Goal: Navigation & Orientation: Find specific page/section

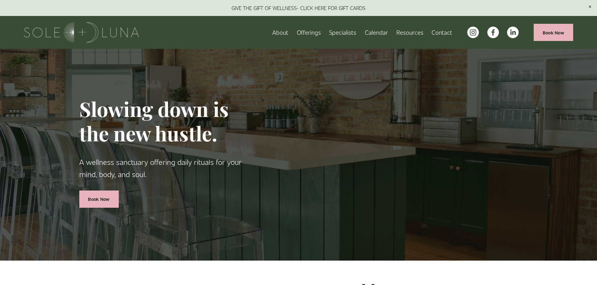
click at [315, 31] on span "Offerings" at bounding box center [309, 33] width 24 height 10
click at [0, 0] on span "Rituals" at bounding box center [0, 0] width 0 height 0
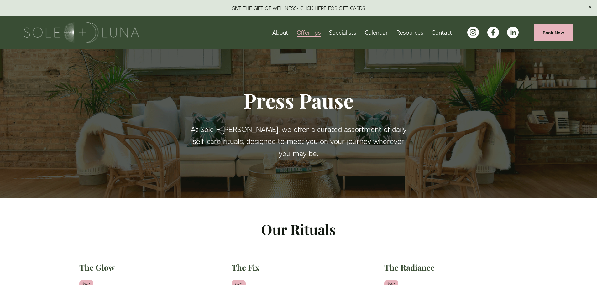
click at [322, 35] on nav "About Offerings Rituals Packages/Memberships Meditations Retail Wellness Experi…" at bounding box center [362, 32] width 180 height 11
click at [344, 31] on link "Specialists" at bounding box center [342, 32] width 27 height 11
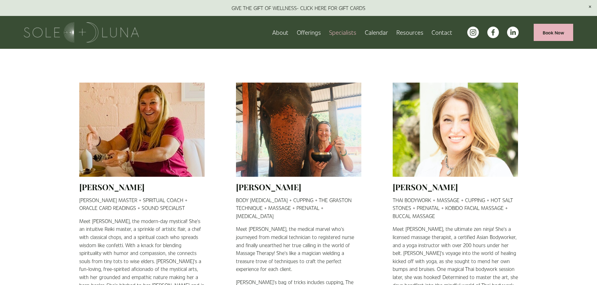
scroll to position [31, 0]
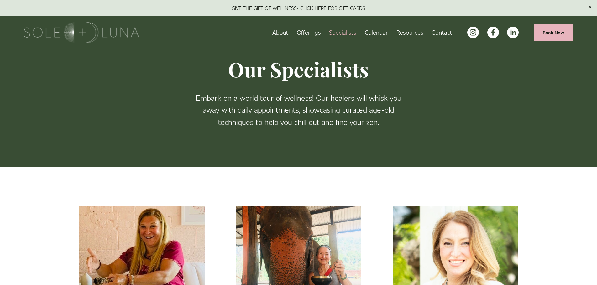
click at [0, 0] on span "Wellness Experiences" at bounding box center [0, 0] width 0 height 0
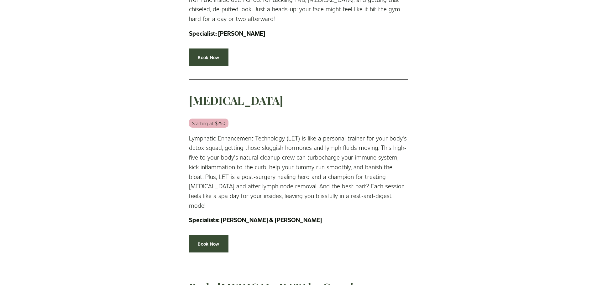
scroll to position [501, 0]
